Goal: Task Accomplishment & Management: Use online tool/utility

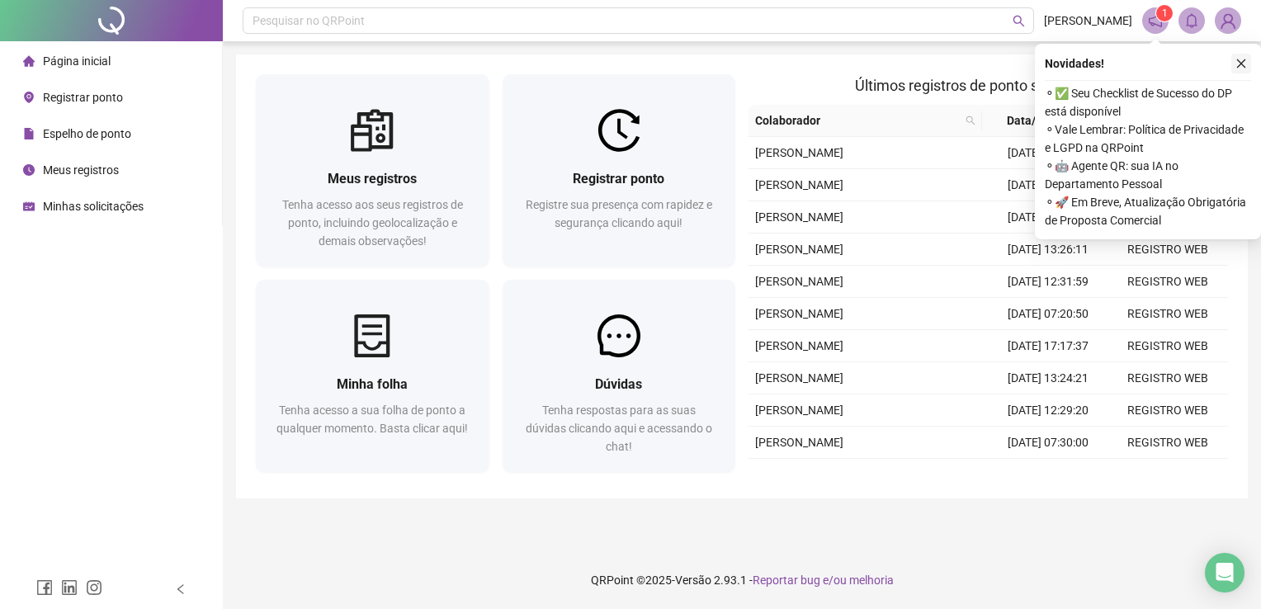
click at [1243, 62] on icon "close" at bounding box center [1241, 64] width 12 height 12
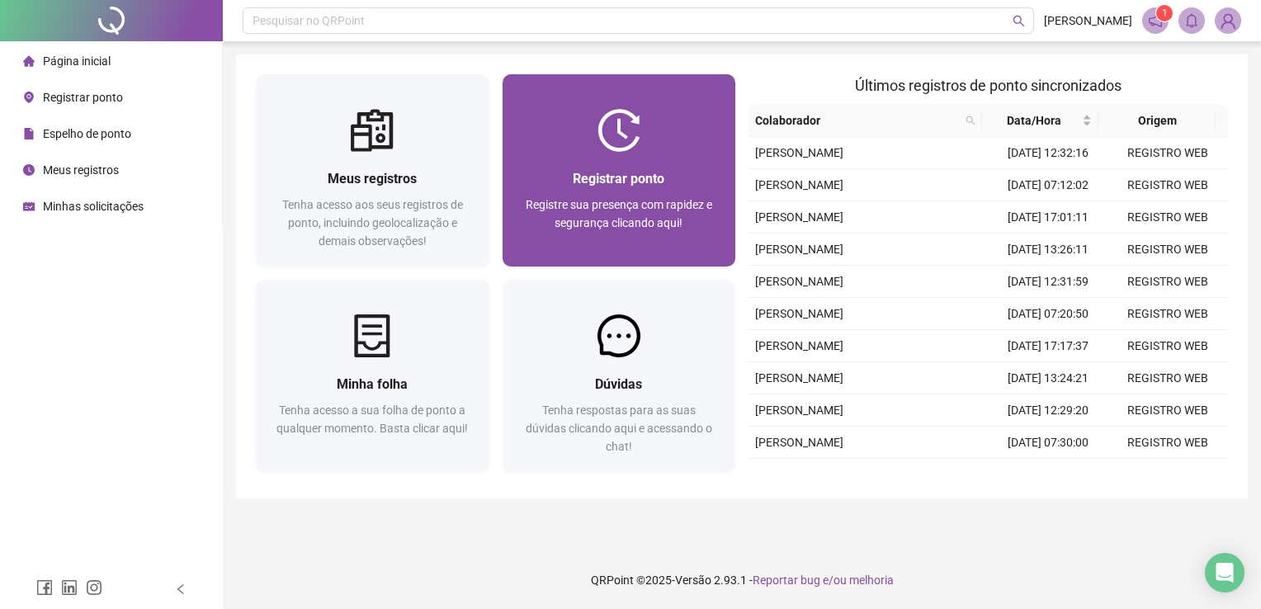
click at [632, 200] on span "Registre sua presença com rapidez e segurança clicando aqui!" at bounding box center [619, 213] width 186 height 31
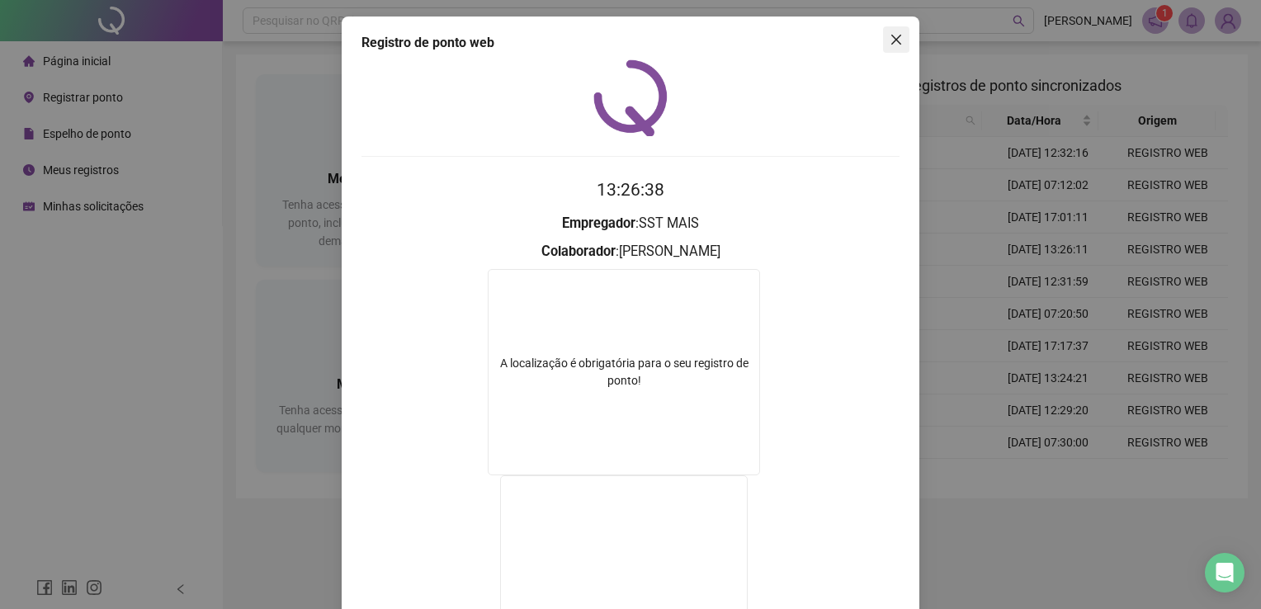
click at [891, 40] on icon "close" at bounding box center [896, 40] width 10 height 10
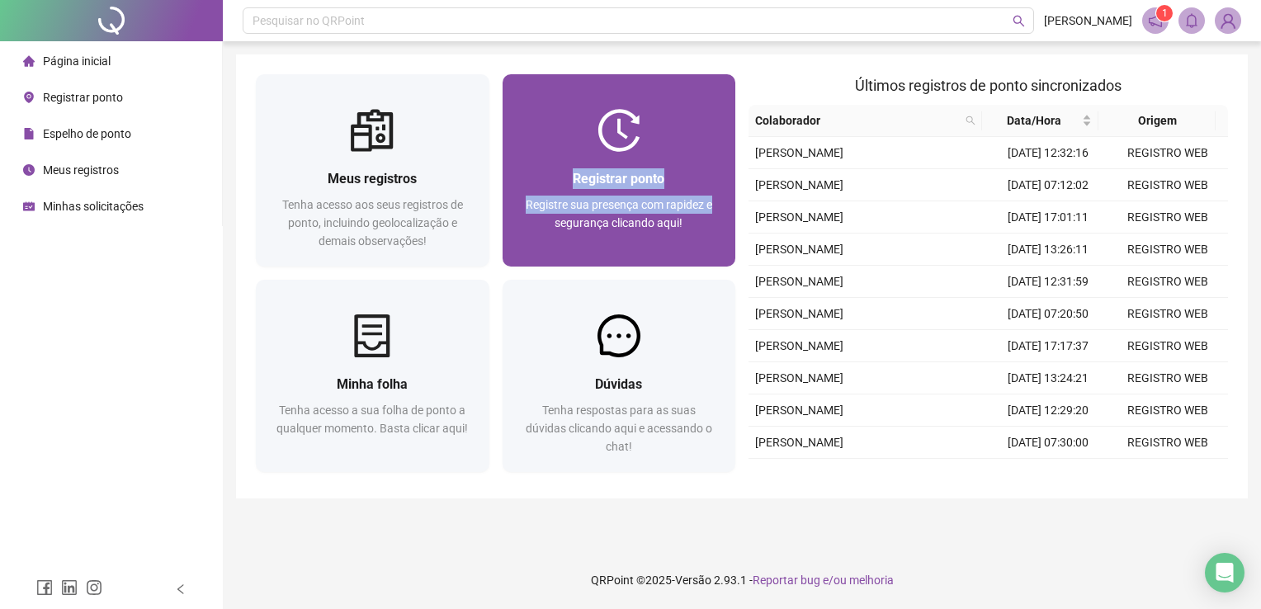
drag, startPoint x: 738, startPoint y: 175, endPoint x: 712, endPoint y: 192, distance: 31.6
click at [712, 192] on div "Registrar ponto Registre sua presença com rapidez e segurança clicando aqui!" at bounding box center [619, 173] width 247 height 199
click at [712, 192] on div "Registrar ponto Registre sua presença com rapidez e segurança clicando aqui!" at bounding box center [619, 209] width 194 height 82
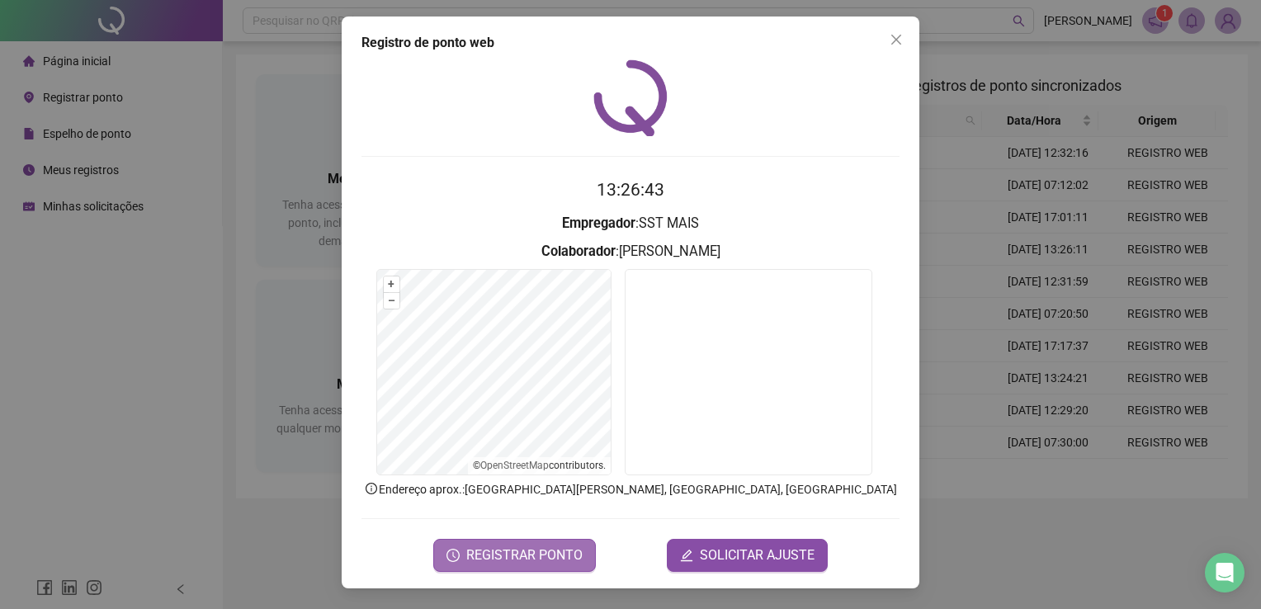
click at [552, 555] on span "REGISTRAR PONTO" at bounding box center [524, 555] width 116 height 20
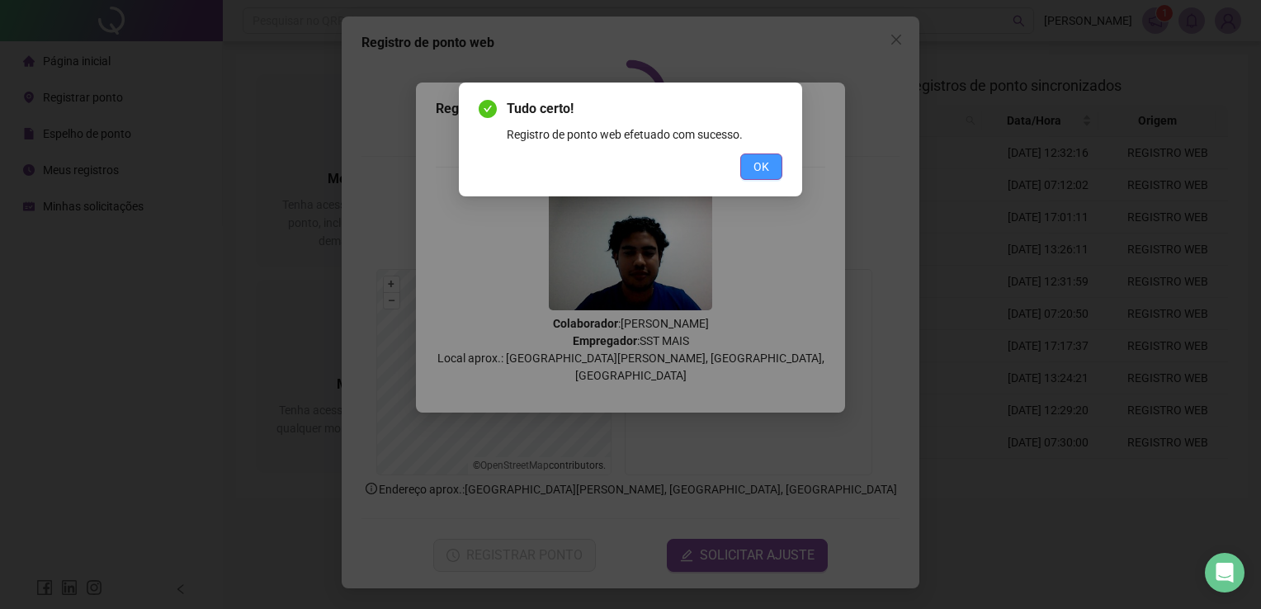
click at [773, 161] on button "OK" at bounding box center [761, 166] width 42 height 26
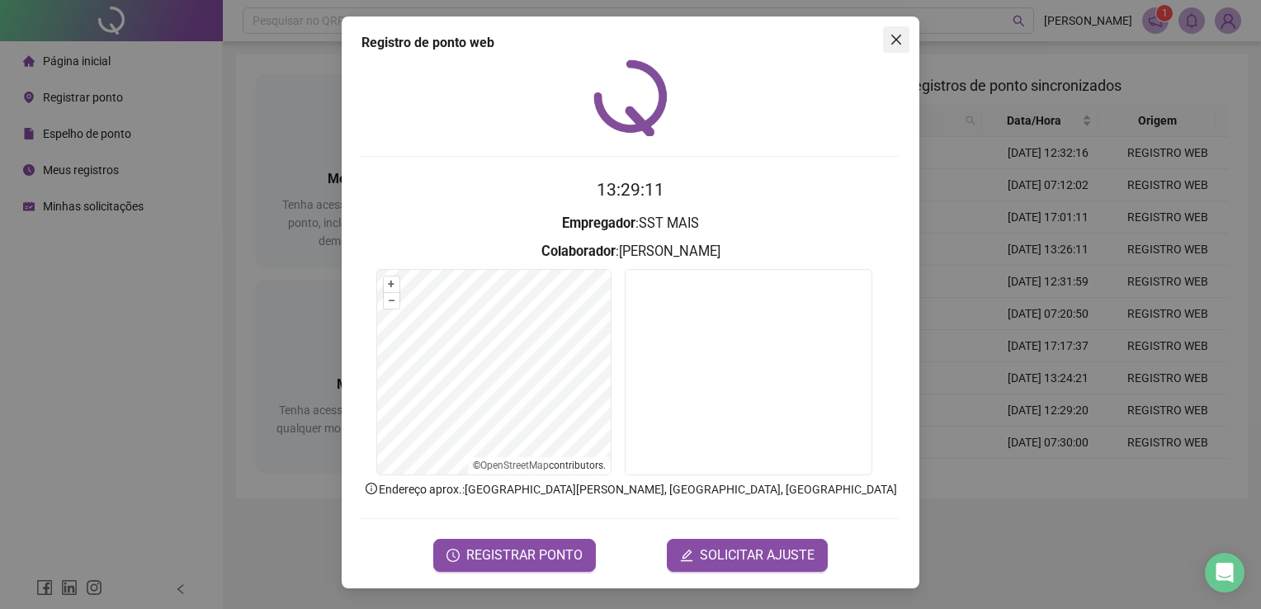
click at [900, 41] on icon "close" at bounding box center [895, 39] width 13 height 13
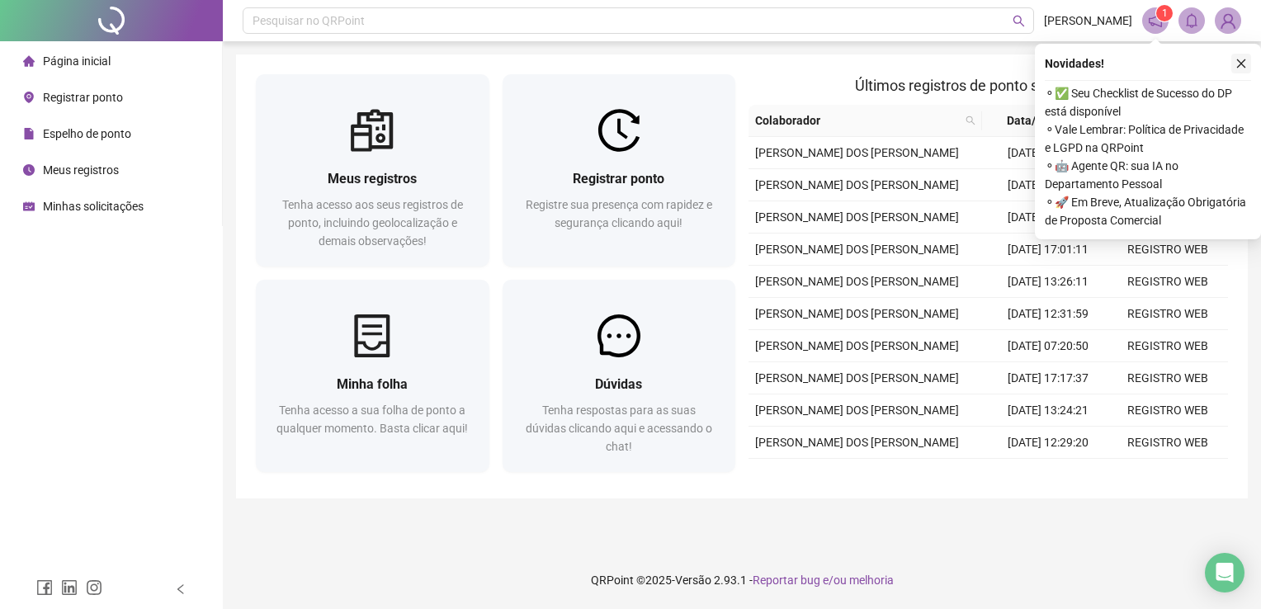
click at [1238, 70] on button "button" at bounding box center [1241, 64] width 20 height 20
